Goal: Book appointment/travel/reservation

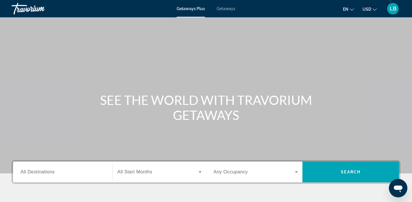
click at [228, 10] on span "Getaways" at bounding box center [225, 8] width 19 height 5
click at [48, 173] on span "All Destinations" at bounding box center [38, 171] width 34 height 5
click at [48, 173] on input "Destination All Destinations" at bounding box center [63, 172] width 84 height 7
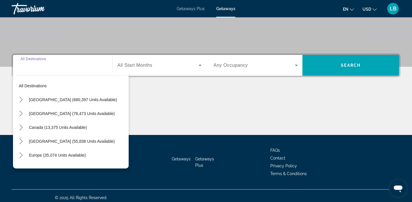
scroll to position [110, 0]
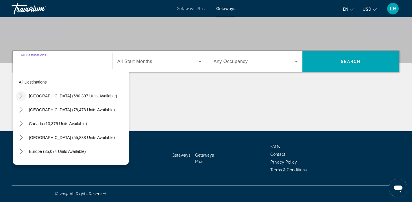
click at [20, 95] on icon "Toggle United States (680,397 units available) submenu" at bounding box center [21, 96] width 6 height 6
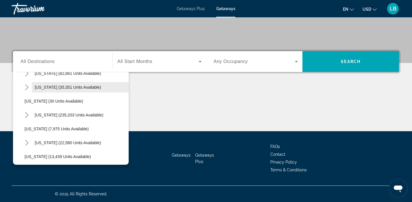
scroll to position [66, 0]
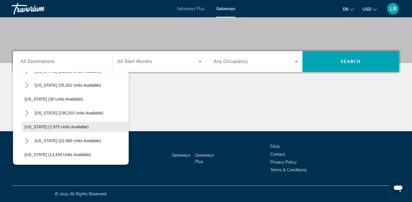
click at [28, 127] on span "[US_STATE] (7,975 units available)" at bounding box center [57, 127] width 64 height 5
type input "**********"
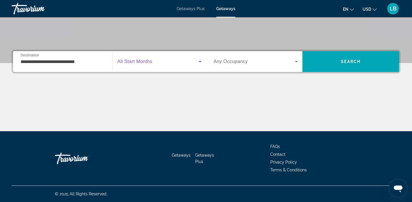
click at [155, 64] on span "Search widget" at bounding box center [157, 61] width 81 height 7
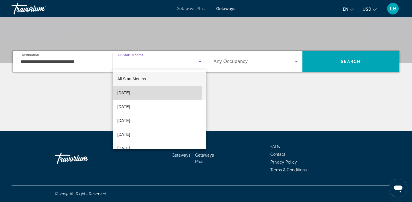
click at [150, 91] on mat-option "[DATE]" at bounding box center [159, 93] width 93 height 14
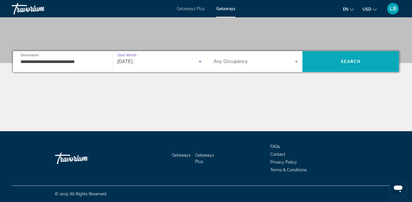
click at [354, 60] on span "Search" at bounding box center [351, 61] width 20 height 5
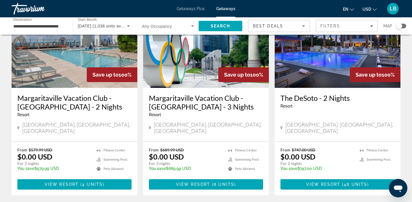
scroll to position [61, 0]
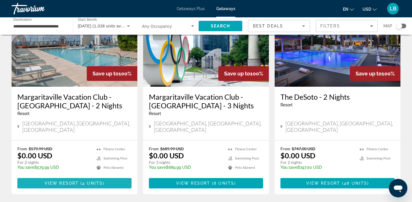
click at [69, 181] on span "View Resort" at bounding box center [62, 183] width 34 height 5
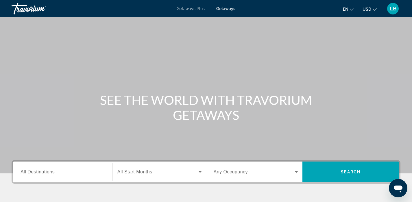
click at [43, 169] on span "All Destinations" at bounding box center [38, 171] width 34 height 5
click at [43, 169] on input "Destination All Destinations" at bounding box center [63, 172] width 84 height 7
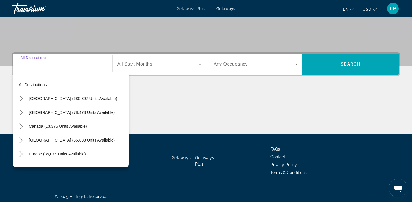
scroll to position [110, 0]
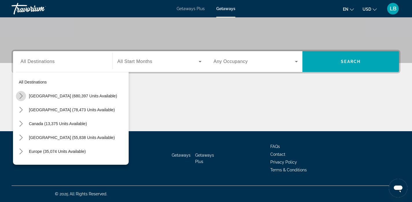
click at [23, 98] on icon "Toggle United States (680,397 units available) submenu" at bounding box center [21, 96] width 6 height 6
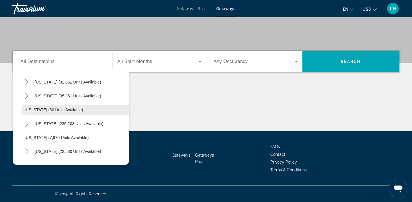
scroll to position [58, 0]
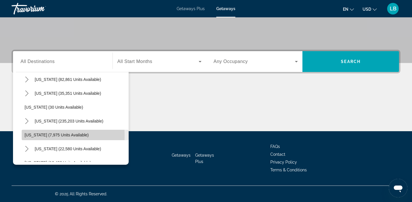
click at [30, 136] on span "[US_STATE] (7,975 units available)" at bounding box center [57, 135] width 64 height 5
type input "**********"
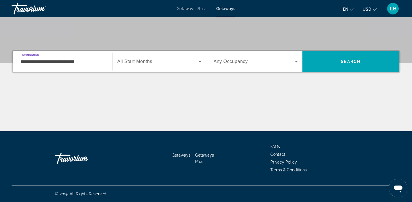
click at [147, 62] on span "All Start Months" at bounding box center [134, 61] width 35 height 5
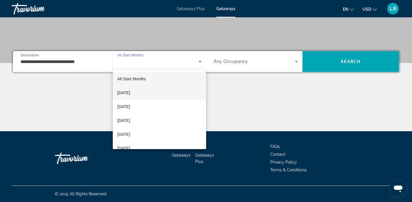
click at [130, 91] on span "[DATE]" at bounding box center [123, 92] width 13 height 7
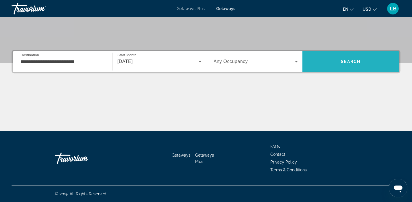
click at [351, 60] on span "Search" at bounding box center [351, 61] width 20 height 5
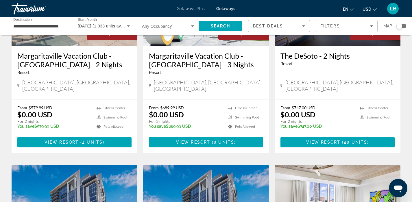
scroll to position [106, 0]
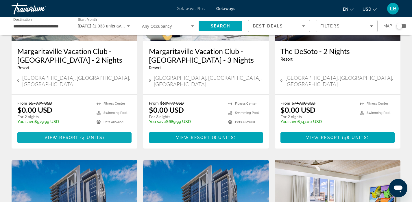
click at [77, 135] on span "View Resort" at bounding box center [62, 137] width 34 height 5
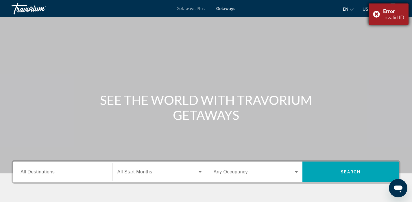
click at [376, 13] on div "Error Invalid ID" at bounding box center [389, 13] width 40 height 21
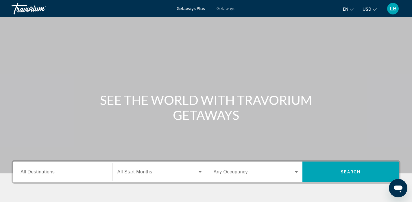
click at [222, 9] on span "Getaways" at bounding box center [225, 8] width 19 height 5
click at [44, 169] on input "Destination All Destinations" at bounding box center [63, 172] width 84 height 7
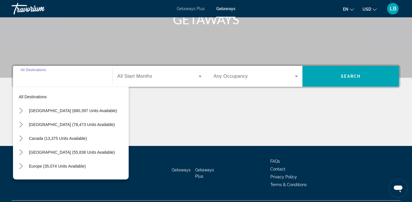
scroll to position [110, 0]
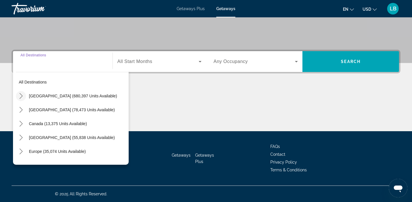
click at [23, 95] on icon "Toggle United States (680,397 units available) submenu" at bounding box center [21, 96] width 6 height 6
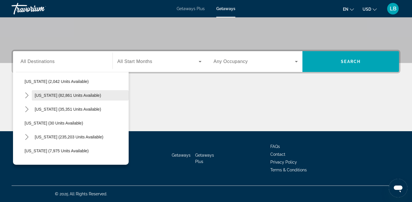
scroll to position [52, 0]
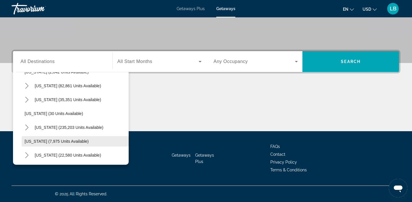
click at [29, 142] on span "[US_STATE] (7,975 units available)" at bounding box center [57, 141] width 64 height 5
type input "**********"
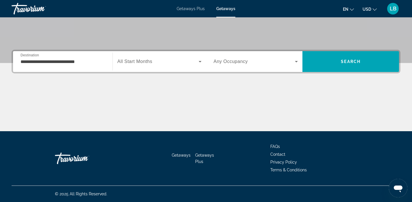
click at [132, 64] on span "All Start Months" at bounding box center [134, 61] width 35 height 5
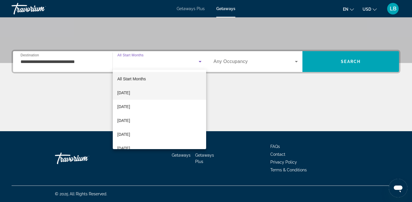
click at [130, 92] on span "[DATE]" at bounding box center [123, 92] width 13 height 7
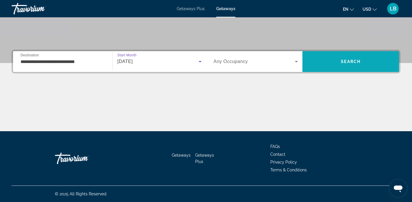
click at [340, 61] on span "Search" at bounding box center [350, 62] width 97 height 14
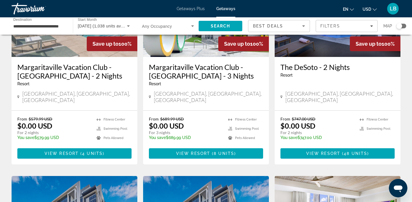
scroll to position [92, 0]
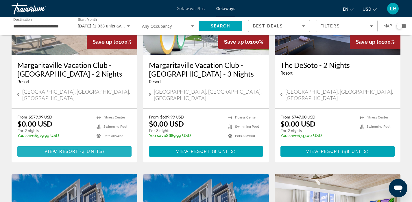
click at [68, 149] on span "View Resort" at bounding box center [62, 151] width 34 height 5
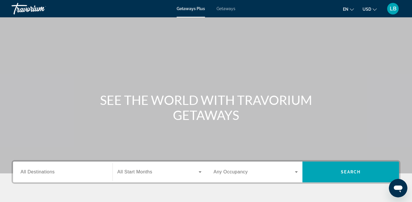
click at [227, 10] on span "Getaways" at bounding box center [225, 8] width 19 height 5
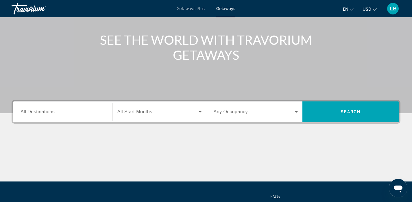
scroll to position [62, 0]
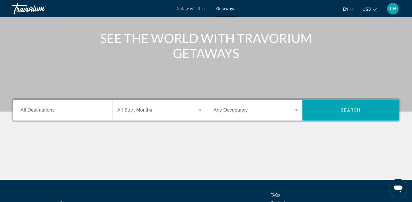
click at [43, 111] on span "All Destinations" at bounding box center [38, 110] width 34 height 5
click at [43, 111] on input "Destination All Destinations" at bounding box center [63, 110] width 84 height 7
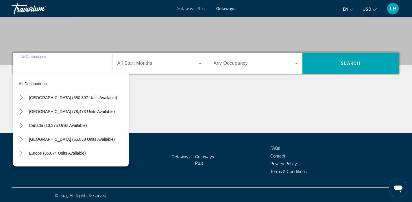
scroll to position [110, 0]
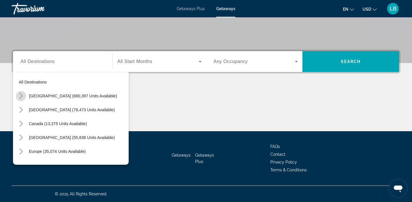
click at [22, 97] on icon "Toggle United States (680,397 units available) submenu" at bounding box center [21, 96] width 6 height 6
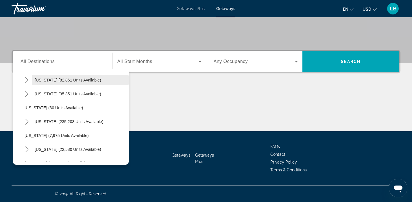
scroll to position [58, 0]
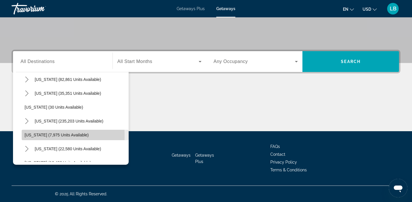
click at [26, 136] on span "[US_STATE] (7,975 units available)" at bounding box center [57, 135] width 64 height 5
type input "**********"
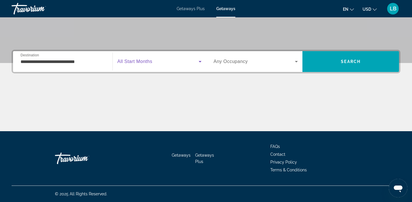
click at [127, 64] on span "Search widget" at bounding box center [157, 61] width 81 height 7
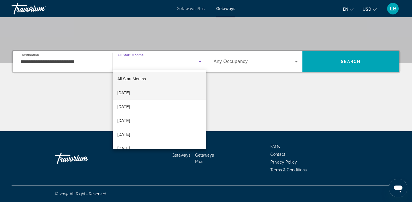
click at [127, 92] on span "[DATE]" at bounding box center [123, 92] width 13 height 7
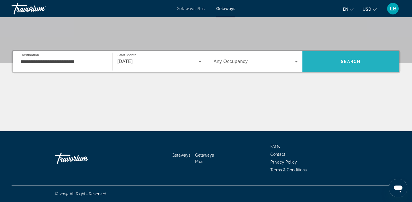
click at [350, 60] on span "Search" at bounding box center [351, 61] width 20 height 5
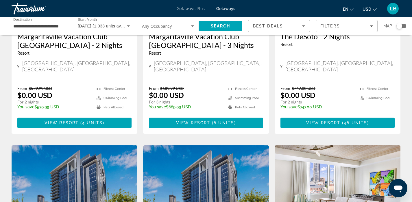
scroll to position [124, 0]
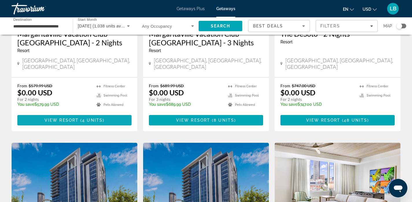
click at [84, 118] on span "4 units" at bounding box center [92, 120] width 21 height 5
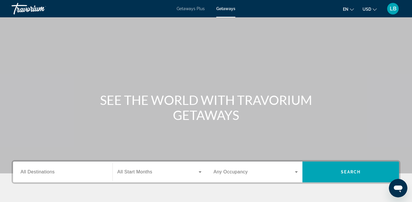
click at [39, 172] on span "All Destinations" at bounding box center [38, 171] width 34 height 5
click at [39, 172] on input "Destination All Destinations" at bounding box center [63, 172] width 84 height 7
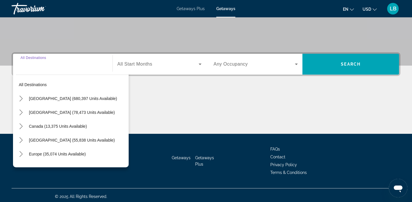
scroll to position [110, 0]
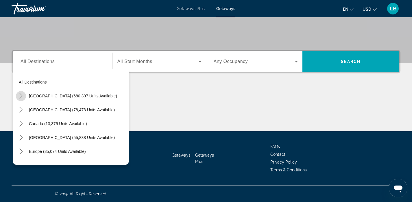
click at [21, 95] on icon "Toggle United States (680,397 units available) submenu" at bounding box center [21, 96] width 6 height 6
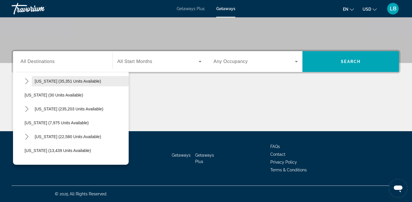
scroll to position [71, 0]
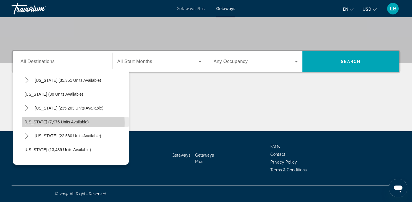
click at [34, 123] on span "[US_STATE] (7,975 units available)" at bounding box center [57, 122] width 64 height 5
type input "**********"
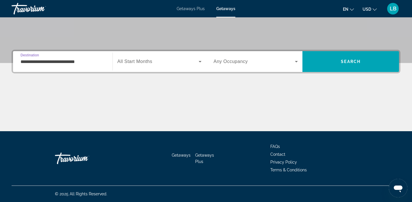
click at [153, 58] on span "Search widget" at bounding box center [157, 61] width 81 height 7
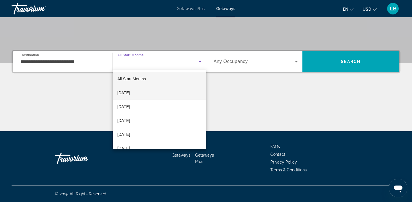
click at [142, 91] on mat-option "[DATE]" at bounding box center [159, 93] width 93 height 14
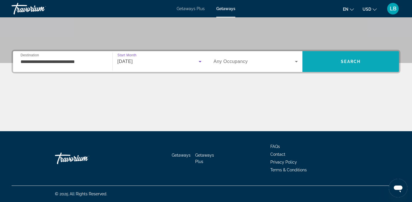
click at [360, 63] on span "Search" at bounding box center [351, 61] width 20 height 5
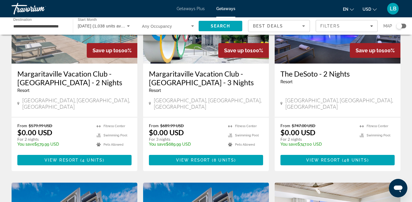
scroll to position [84, 0]
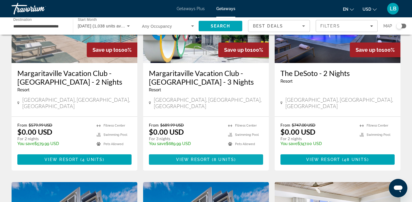
click at [208, 157] on span "View Resort" at bounding box center [193, 159] width 34 height 5
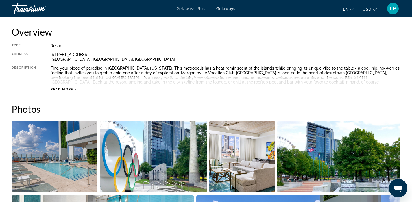
scroll to position [165, 0]
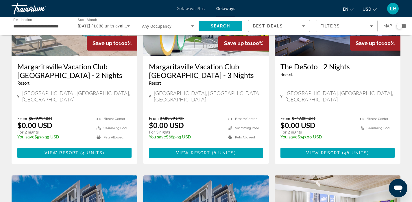
scroll to position [91, 0]
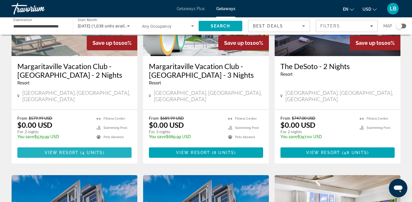
click at [73, 150] on span "View Resort" at bounding box center [62, 152] width 34 height 5
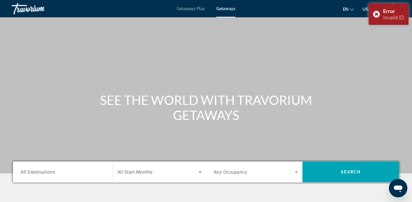
click at [55, 170] on span "All Destinations" at bounding box center [38, 171] width 34 height 5
click at [55, 170] on input "Destination All Destinations" at bounding box center [63, 172] width 84 height 7
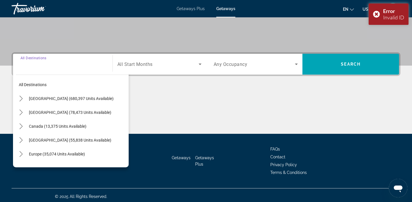
scroll to position [110, 0]
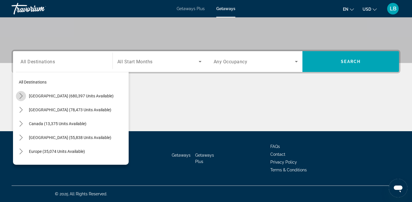
click at [21, 95] on icon "Toggle United States (680,397 units available) submenu" at bounding box center [21, 96] width 6 height 6
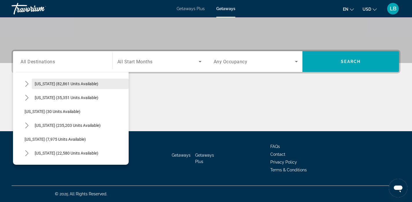
scroll to position [64, 0]
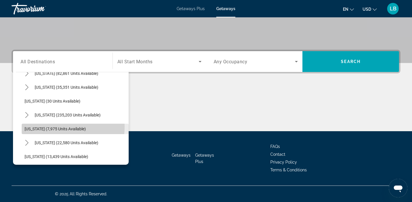
click at [39, 127] on span "[US_STATE] (7,975 units available)" at bounding box center [55, 129] width 61 height 5
type input "**********"
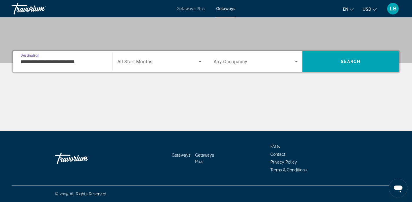
click at [134, 62] on span "All Start Months" at bounding box center [134, 61] width 35 height 5
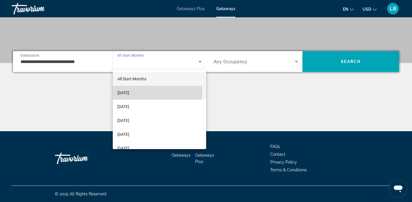
click at [129, 90] on span "[DATE]" at bounding box center [123, 92] width 12 height 7
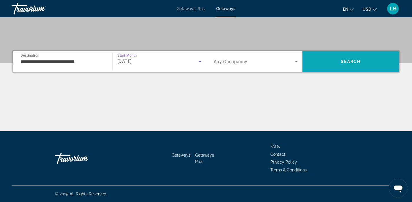
click at [345, 63] on span "Search" at bounding box center [351, 61] width 20 height 5
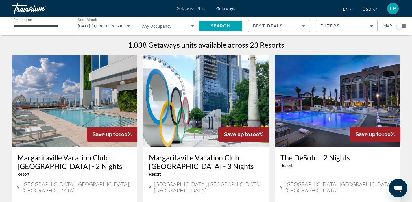
click at [101, 121] on img "Main content" at bounding box center [75, 101] width 126 height 92
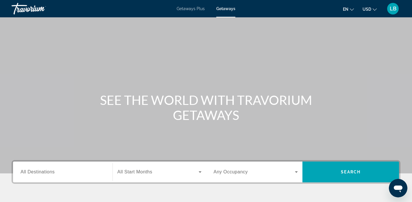
click at [67, 175] on input "Destination All Destinations" at bounding box center [63, 172] width 84 height 7
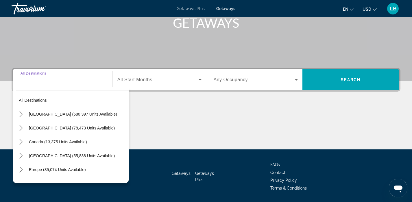
scroll to position [110, 0]
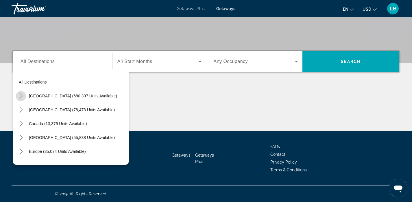
click at [22, 94] on icon "Toggle United States (680,397 units available) submenu" at bounding box center [21, 96] width 6 height 6
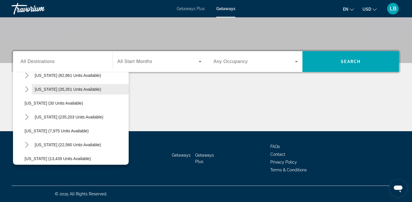
scroll to position [63, 0]
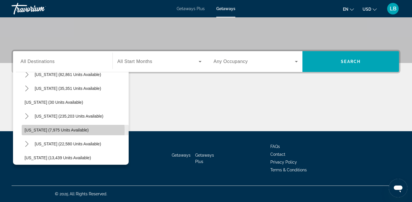
click at [35, 131] on span "[US_STATE] (7,975 units available)" at bounding box center [57, 130] width 64 height 5
type input "**********"
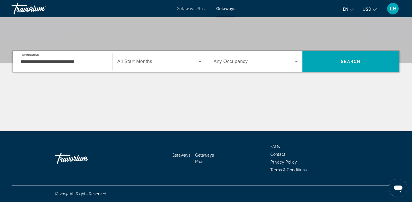
click at [138, 60] on span "All Start Months" at bounding box center [134, 61] width 35 height 5
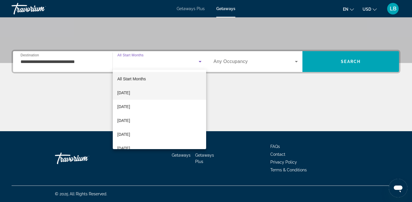
click at [130, 91] on span "[DATE]" at bounding box center [123, 92] width 13 height 7
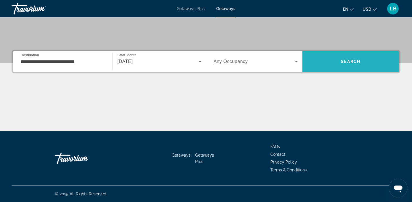
click at [347, 64] on span "Search" at bounding box center [350, 62] width 97 height 14
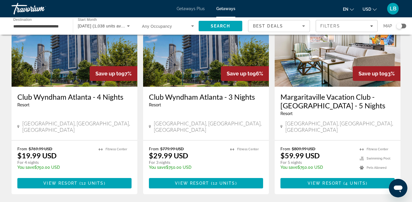
scroll to position [282, 0]
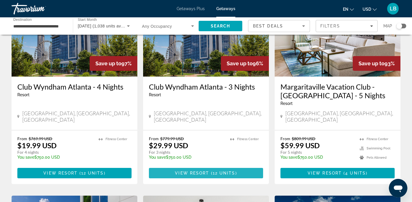
click at [200, 171] on span "View Resort" at bounding box center [192, 173] width 34 height 5
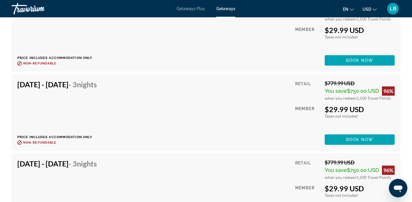
scroll to position [1178, 0]
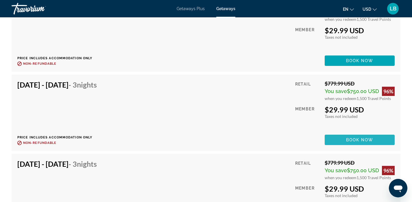
click at [356, 140] on span "Book now" at bounding box center [359, 140] width 27 height 5
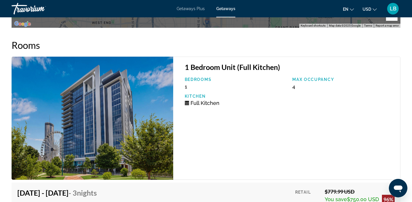
scroll to position [1024, 0]
